Goal: Check status: Check status

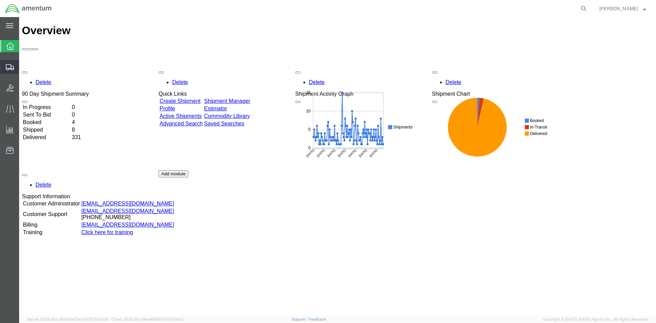
click at [24, 67] on span "Shipments" at bounding box center [21, 67] width 5 height 14
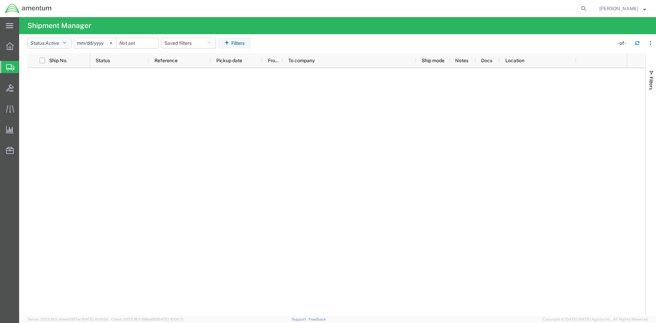
click at [65, 43] on icon "button" at bounding box center [65, 43] width 4 height 5
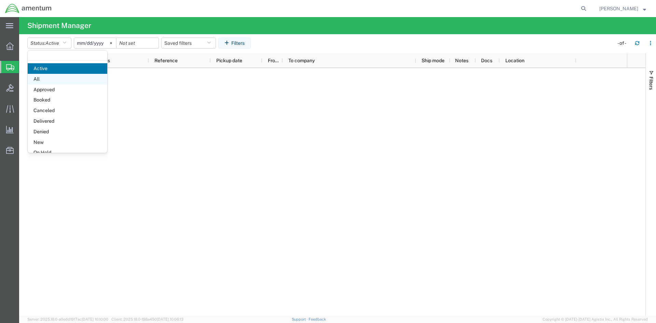
click at [41, 78] on span "All" at bounding box center [68, 79] width 80 height 11
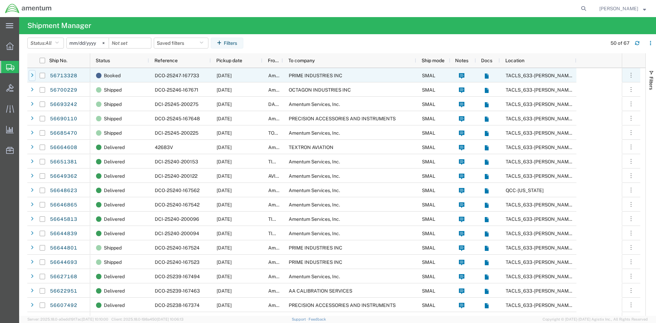
click at [33, 74] on icon at bounding box center [32, 75] width 3 height 5
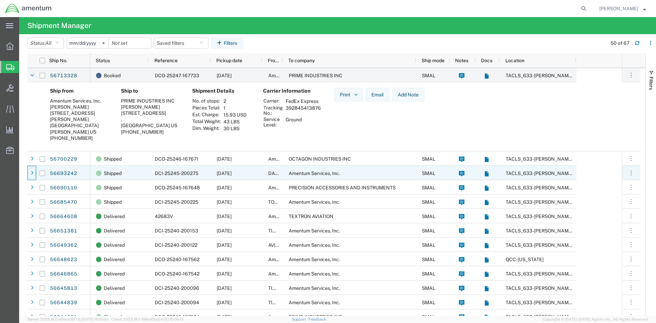
click at [34, 172] on div at bounding box center [32, 173] width 7 height 11
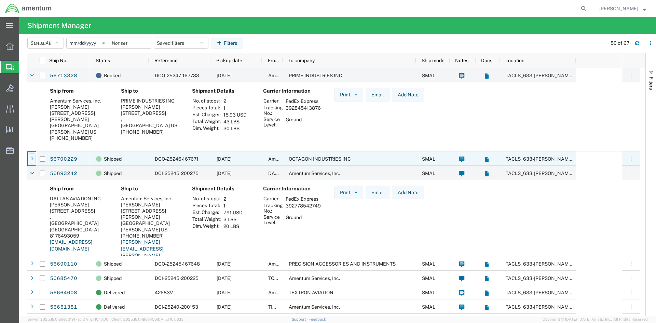
click at [31, 158] on icon at bounding box center [32, 158] width 3 height 5
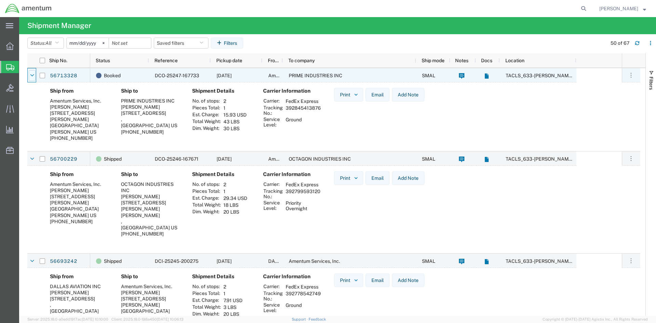
click at [31, 76] on icon at bounding box center [32, 75] width 4 height 5
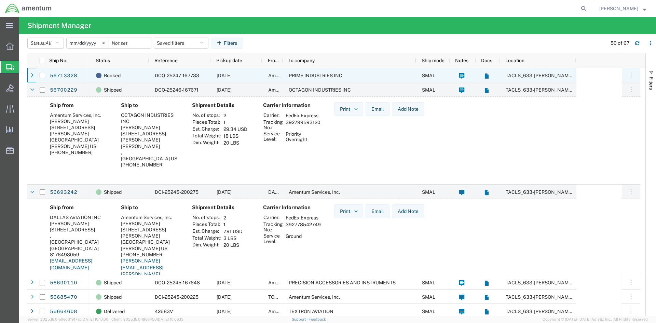
click at [31, 76] on icon at bounding box center [32, 75] width 3 height 5
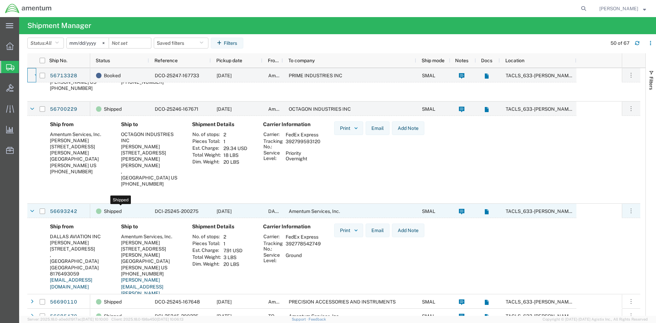
scroll to position [171, 0]
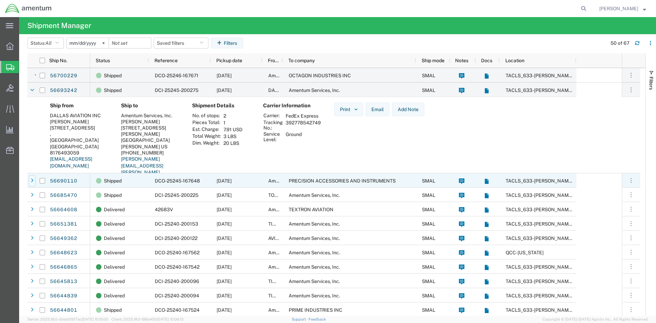
click at [31, 180] on icon at bounding box center [32, 180] width 3 height 5
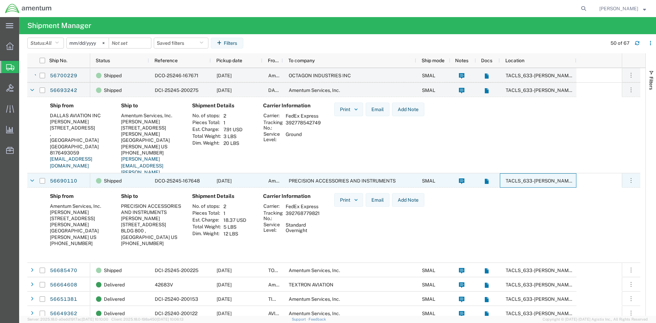
click at [523, 180] on span "TACLS_633-[PERSON_NAME], [GEOGRAPHIC_DATA]" at bounding box center [565, 180] width 118 height 5
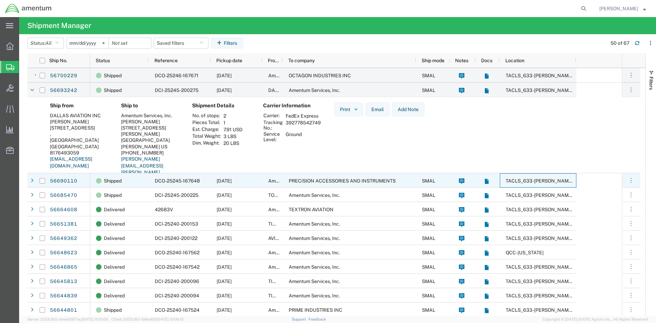
click at [523, 180] on span "TACLS_633-[PERSON_NAME], [GEOGRAPHIC_DATA]" at bounding box center [565, 180] width 118 height 5
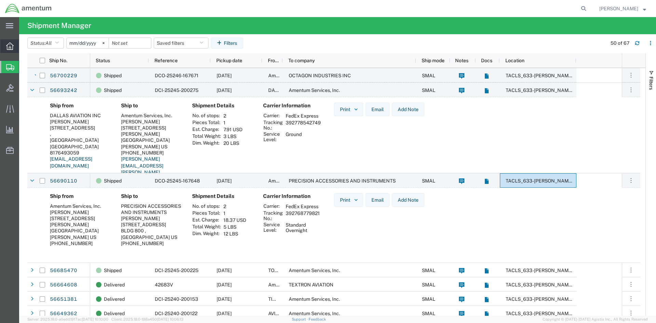
click at [11, 47] on icon at bounding box center [10, 46] width 8 height 8
